Goal: Task Accomplishment & Management: Use online tool/utility

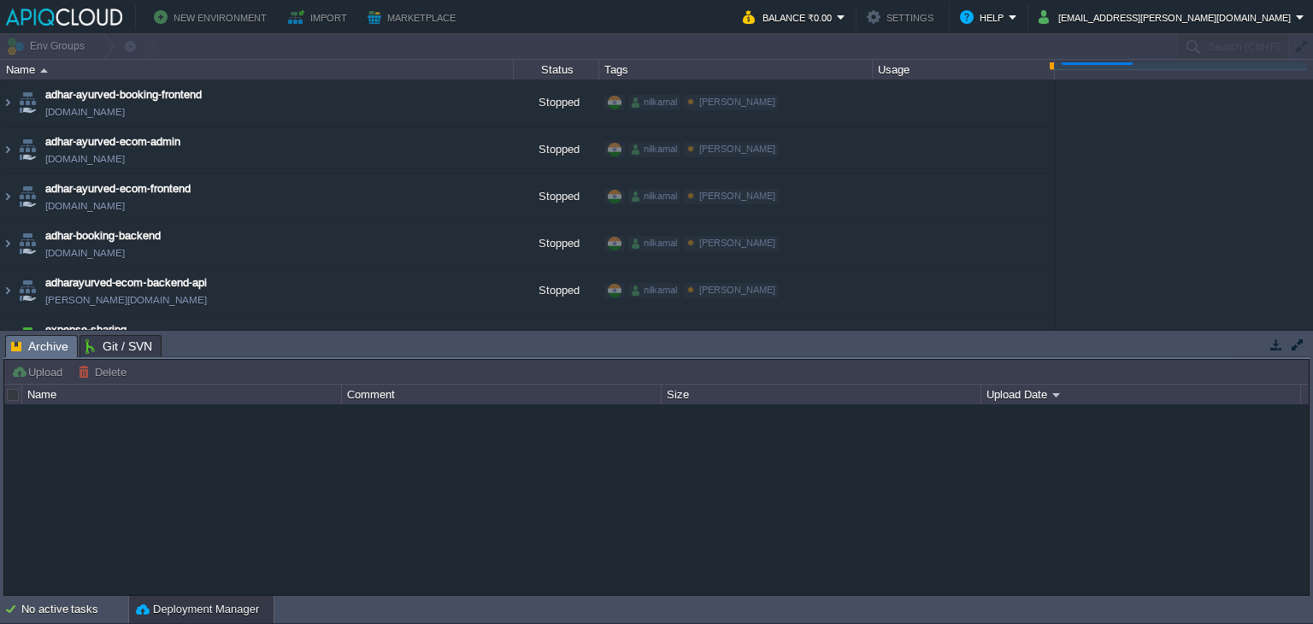
type input "Search (Ctrl+F)"
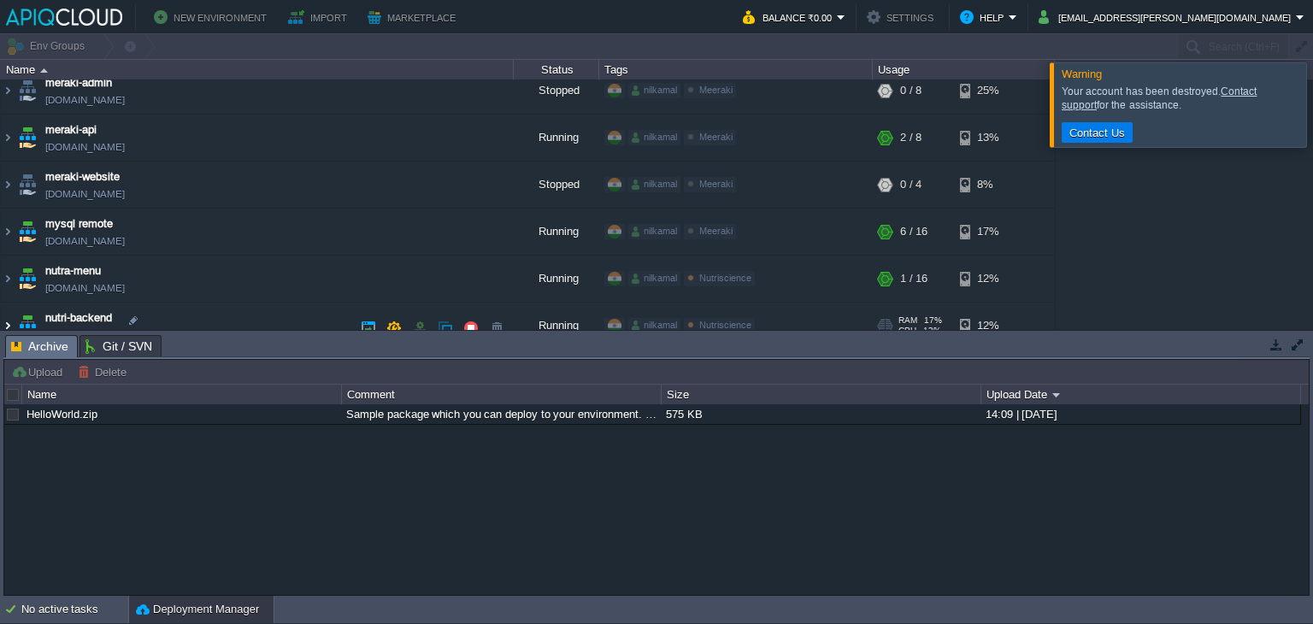
scroll to position [374, 0]
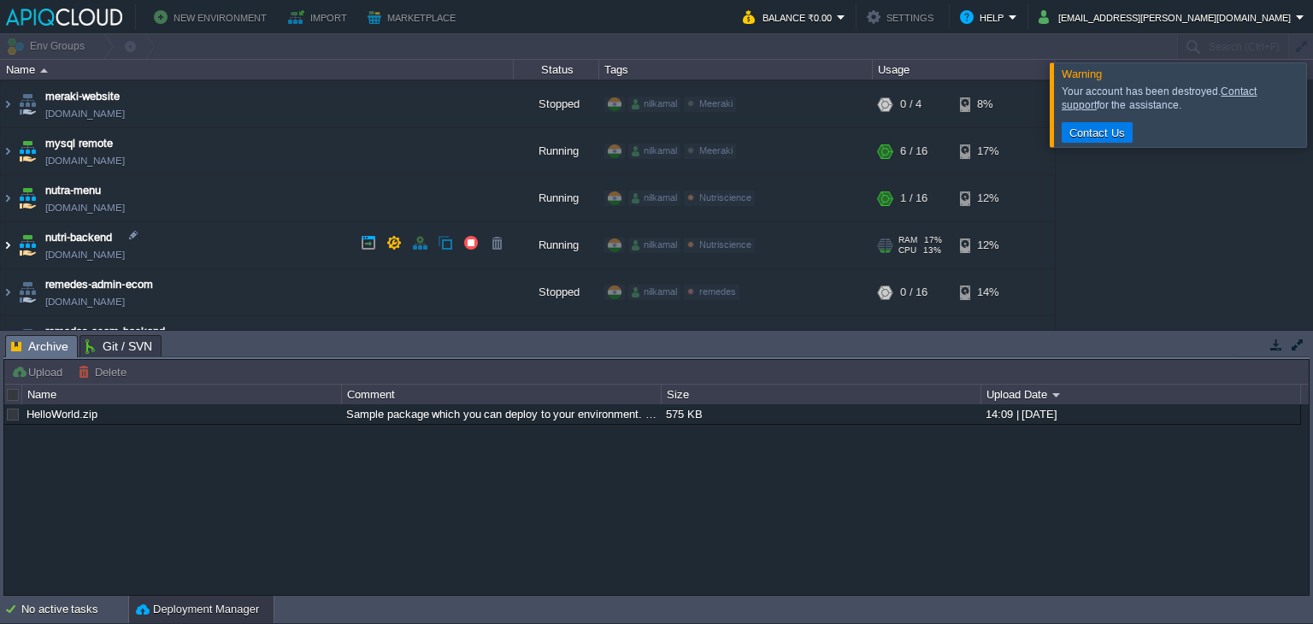
click at [3, 241] on img at bounding box center [8, 245] width 14 height 46
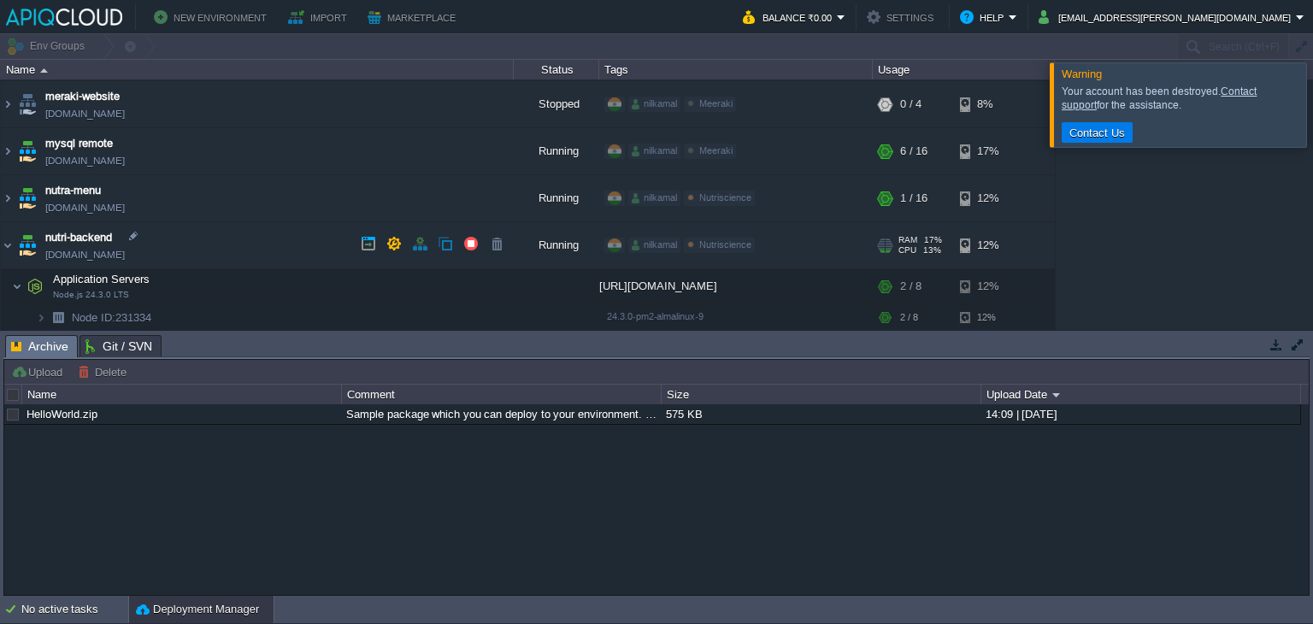
scroll to position [460, 0]
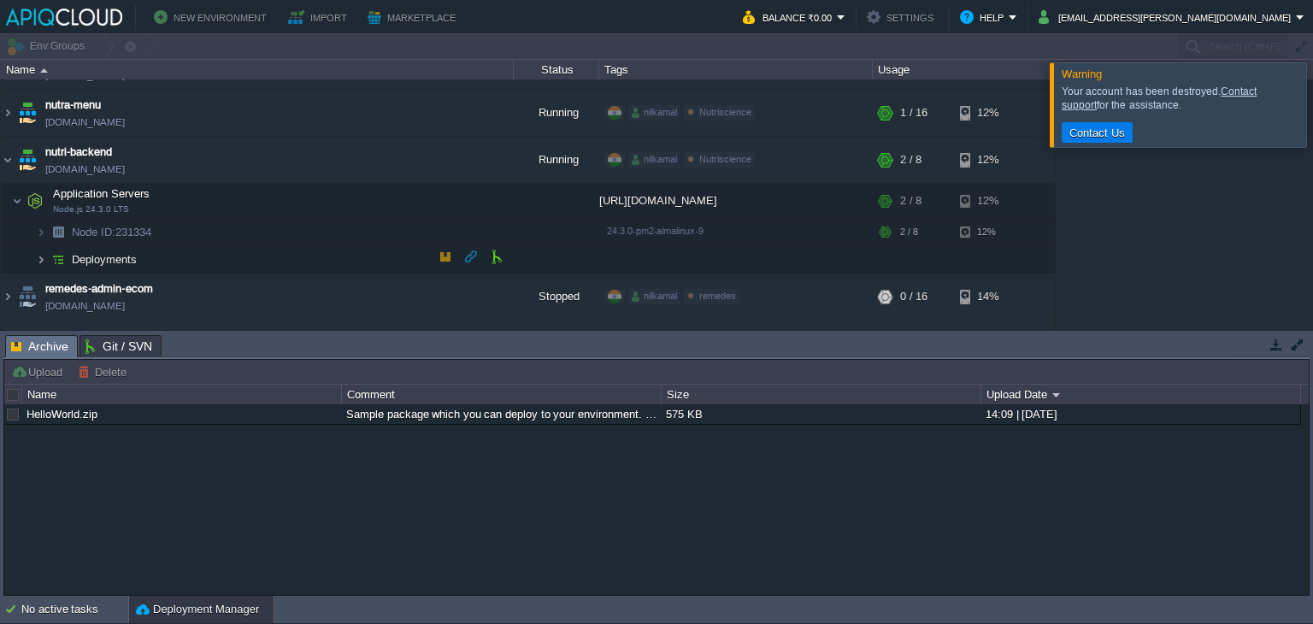
click at [36, 247] on img at bounding box center [41, 259] width 10 height 27
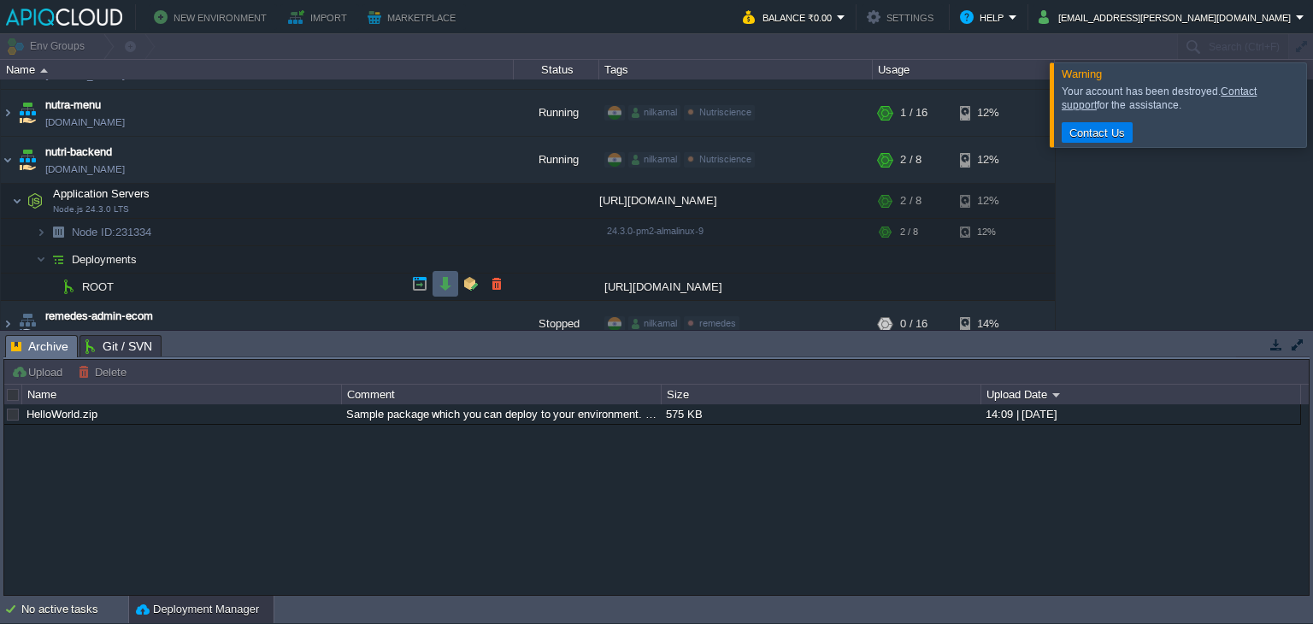
click at [445, 281] on button "button" at bounding box center [445, 283] width 15 height 15
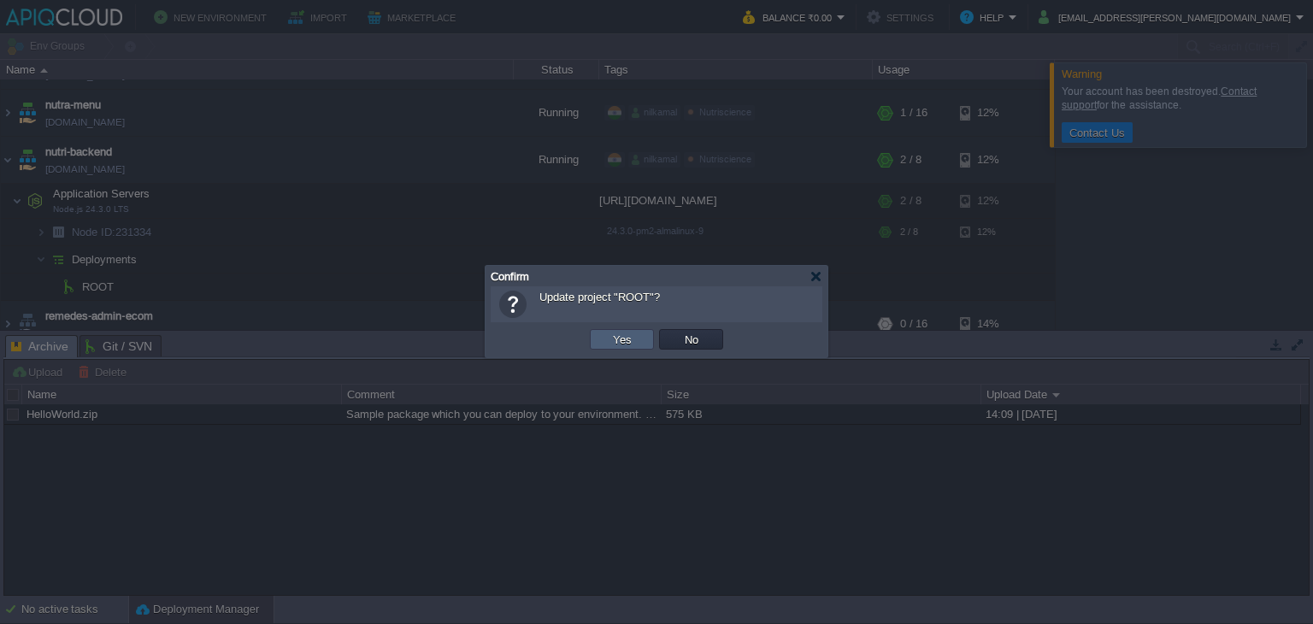
click at [631, 339] on button "Yes" at bounding box center [622, 339] width 29 height 15
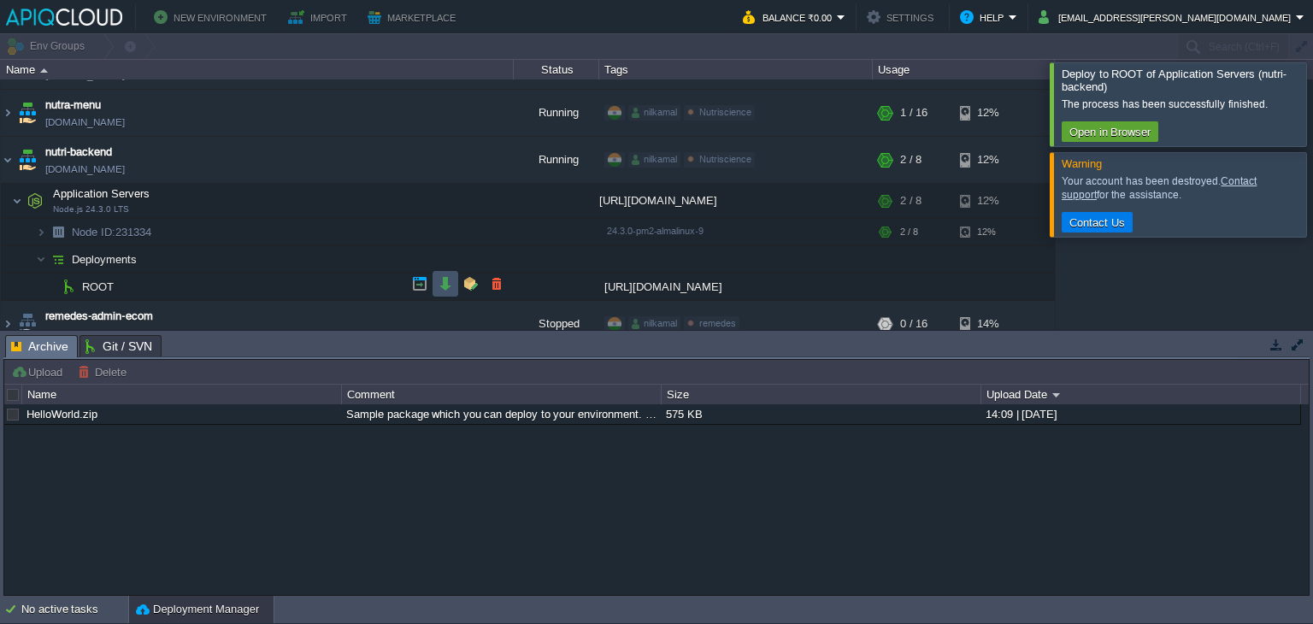
click at [445, 278] on button "button" at bounding box center [445, 283] width 15 height 15
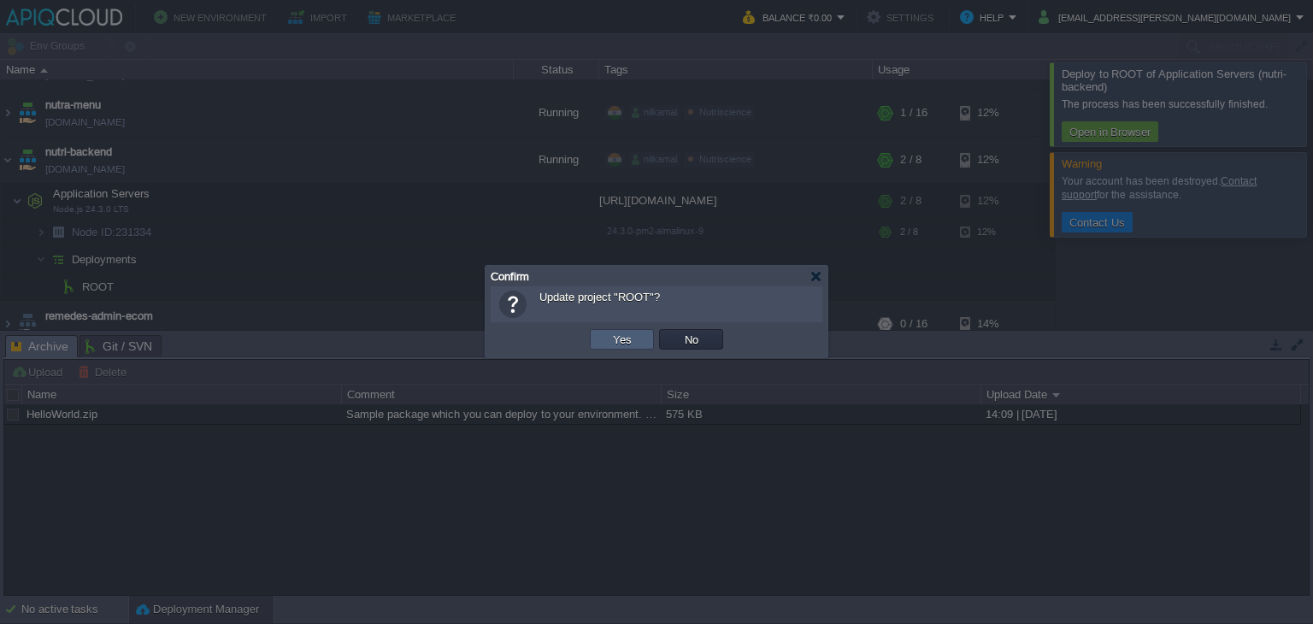
click at [640, 342] on td "Yes" at bounding box center [622, 339] width 64 height 21
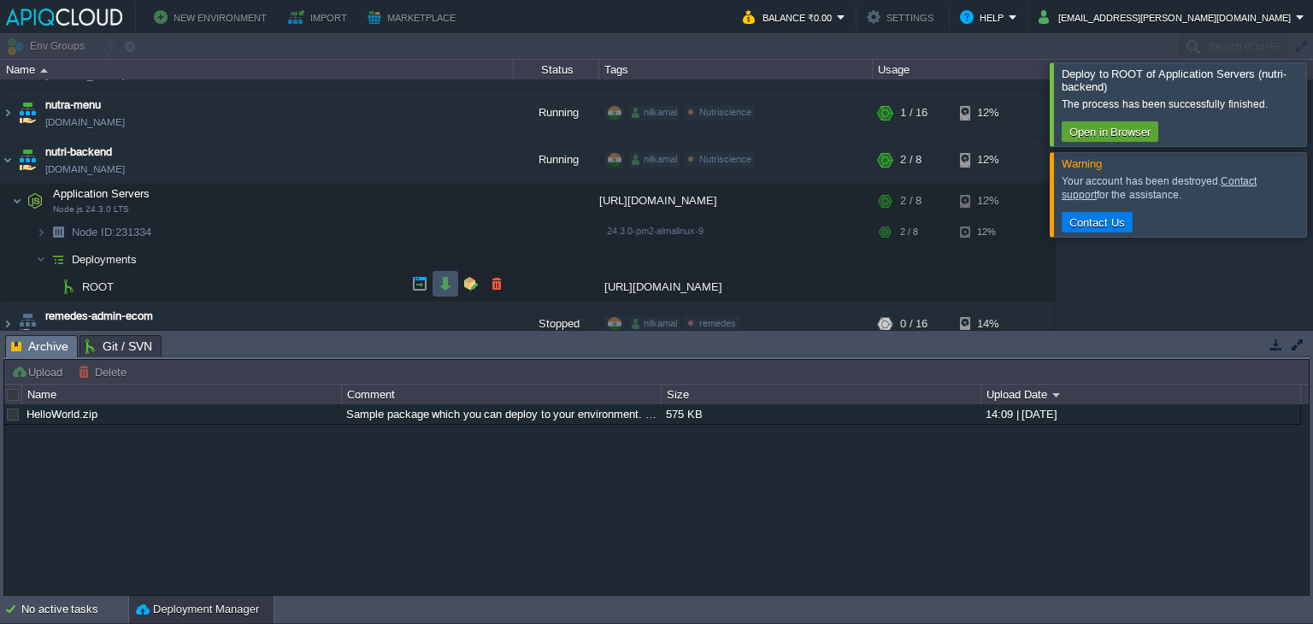
click at [441, 278] on button "button" at bounding box center [445, 283] width 15 height 15
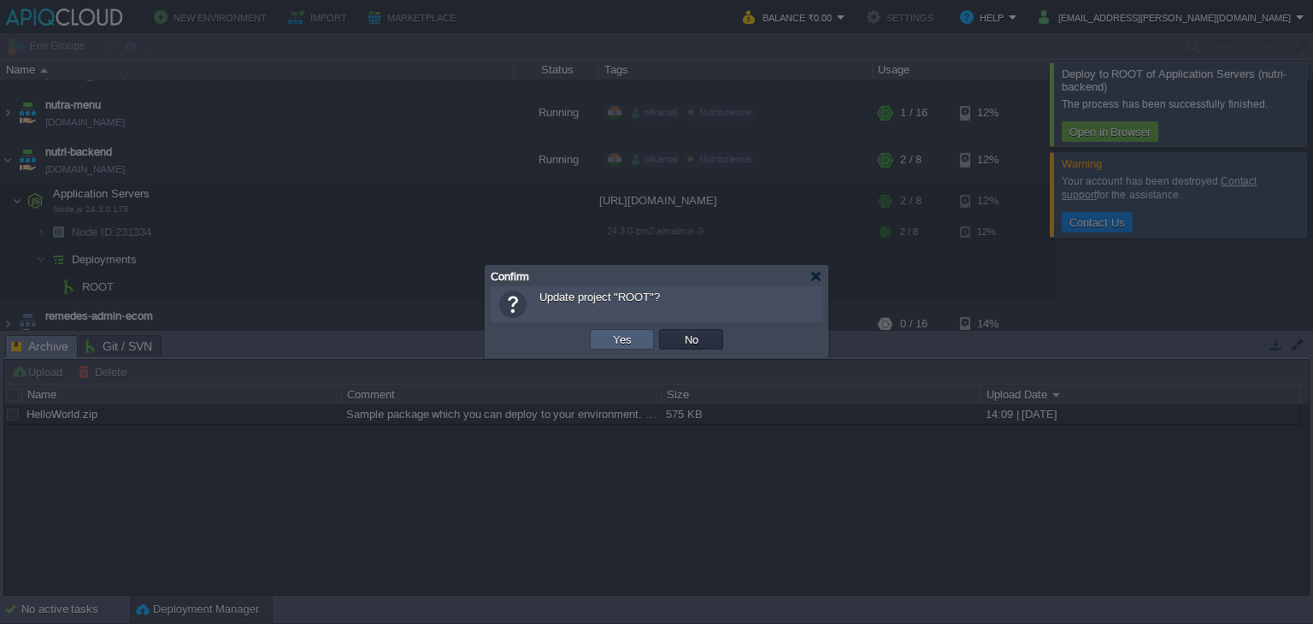
click at [602, 338] on td "Yes" at bounding box center [622, 339] width 64 height 21
